Goal: Go to known website: Access a specific website the user already knows

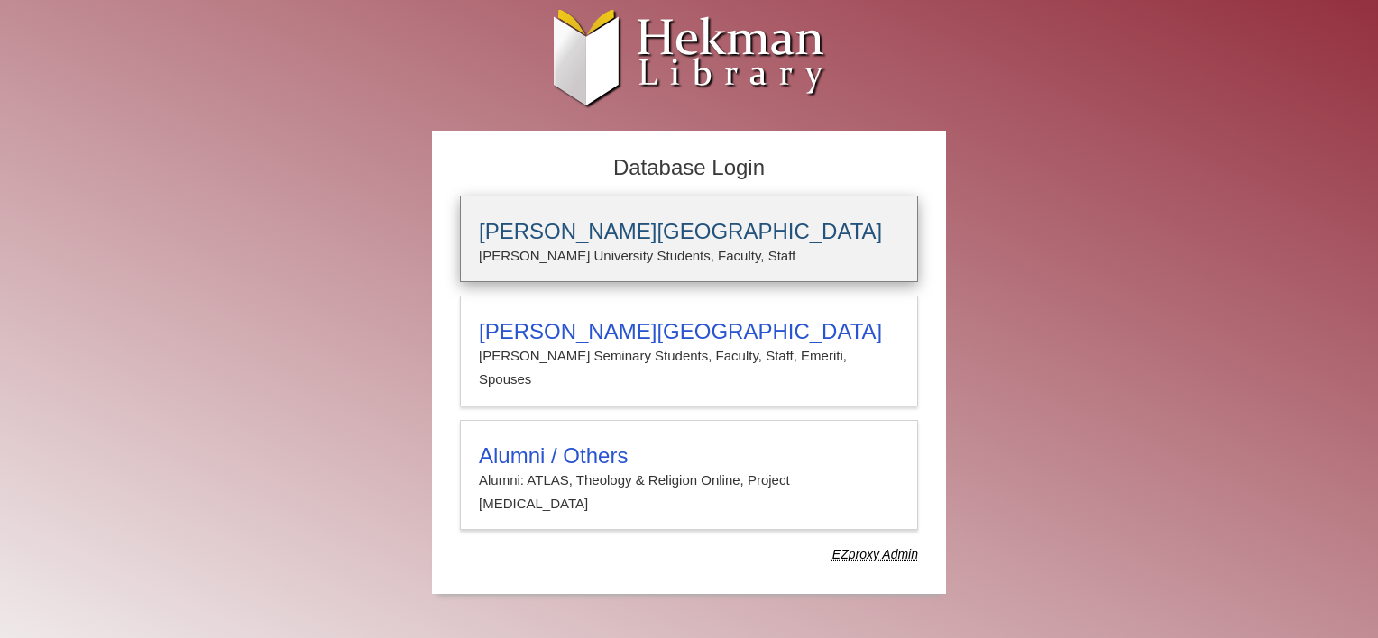
type input "*****"
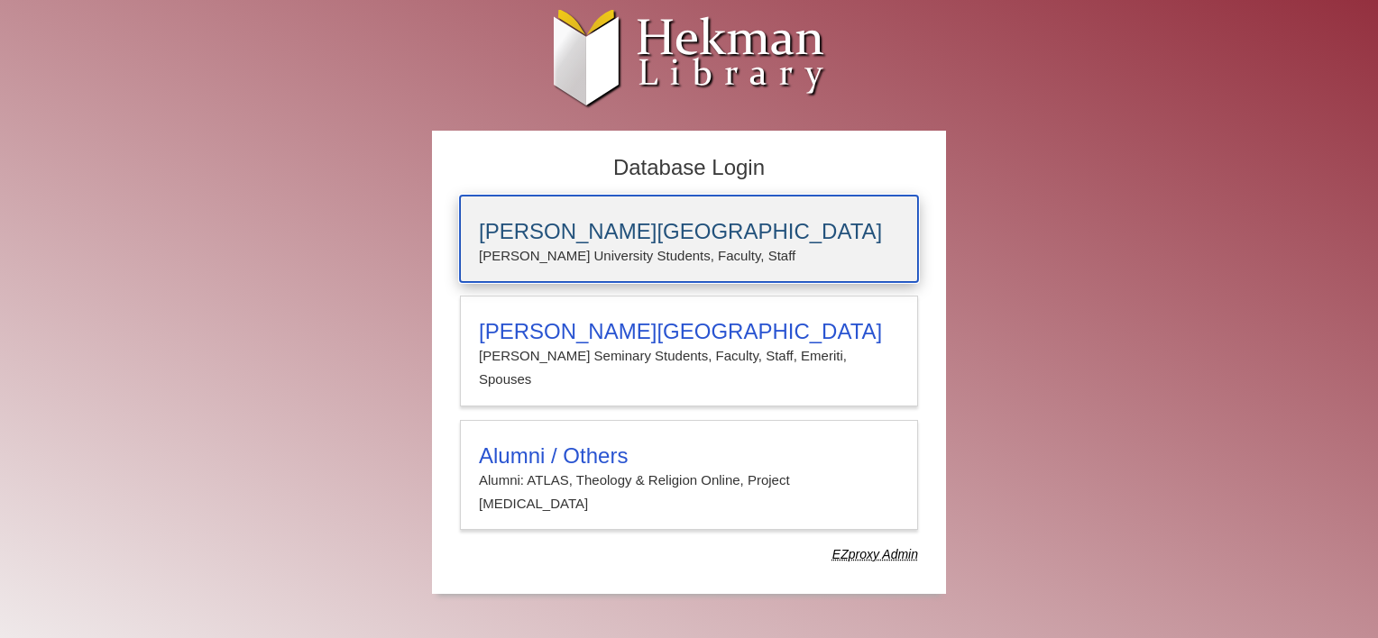
click at [748, 265] on p "[PERSON_NAME] University Students, Faculty, Staff" at bounding box center [689, 255] width 420 height 23
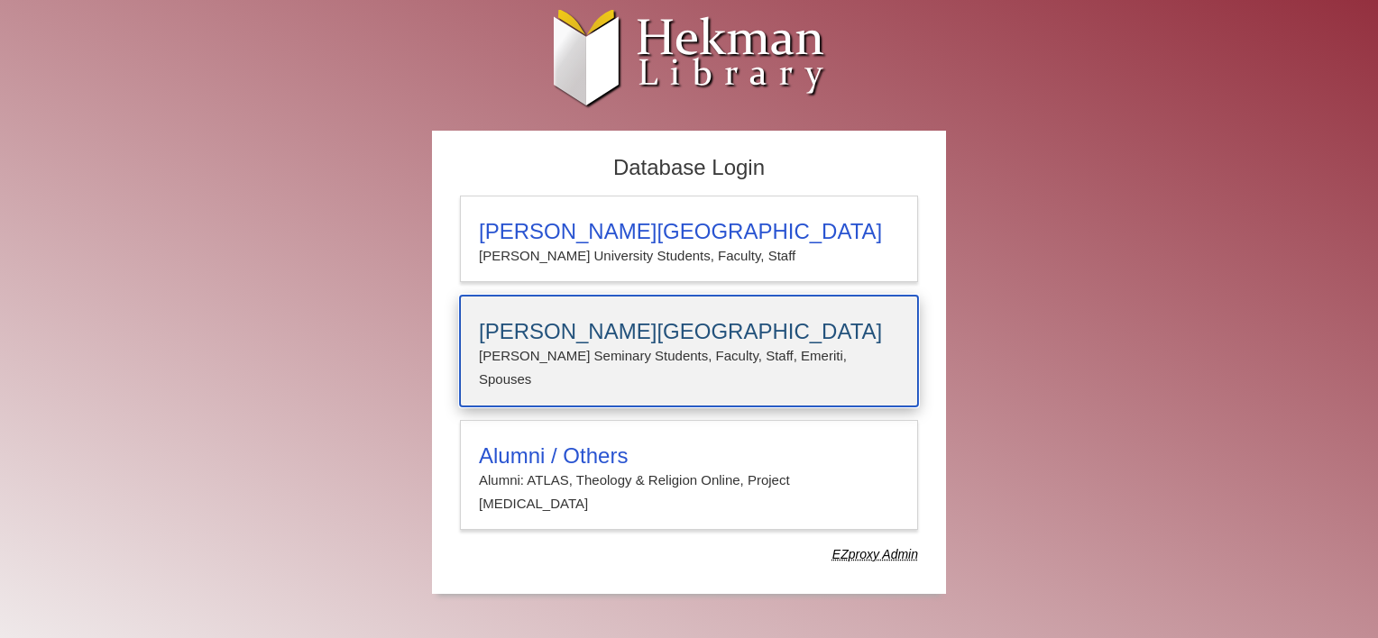
click at [615, 326] on h3 "[PERSON_NAME][GEOGRAPHIC_DATA]" at bounding box center [689, 331] width 420 height 25
